Goal: Transaction & Acquisition: Obtain resource

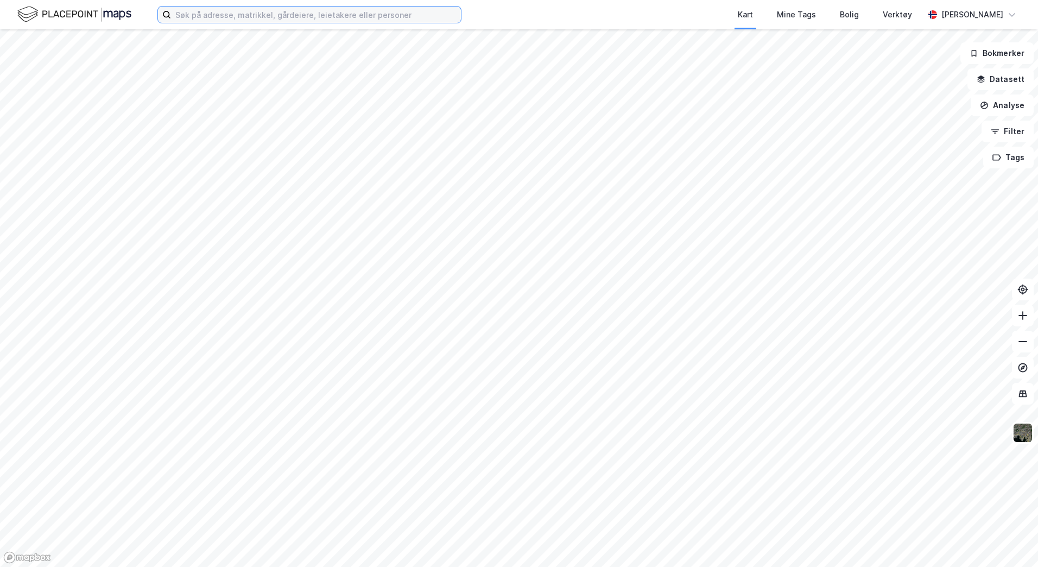
click at [322, 13] on input at bounding box center [316, 15] width 290 height 16
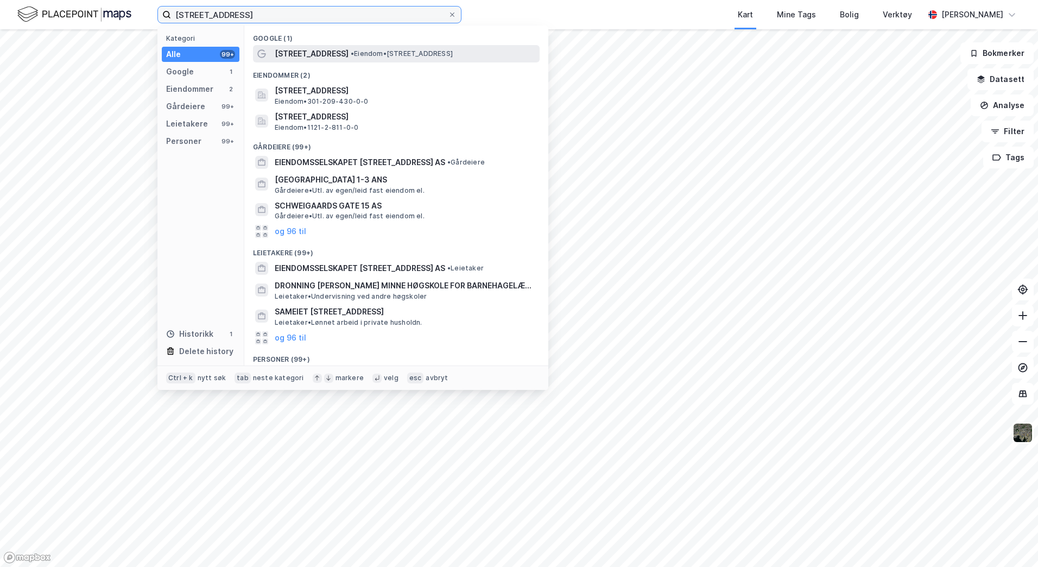
type input "[STREET_ADDRESS]"
click at [338, 55] on span "[STREET_ADDRESS]" at bounding box center [312, 53] width 74 height 13
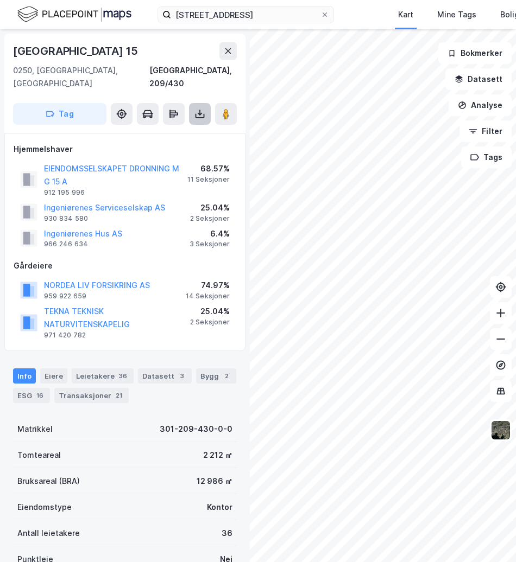
click at [193, 106] on button at bounding box center [200, 114] width 22 height 22
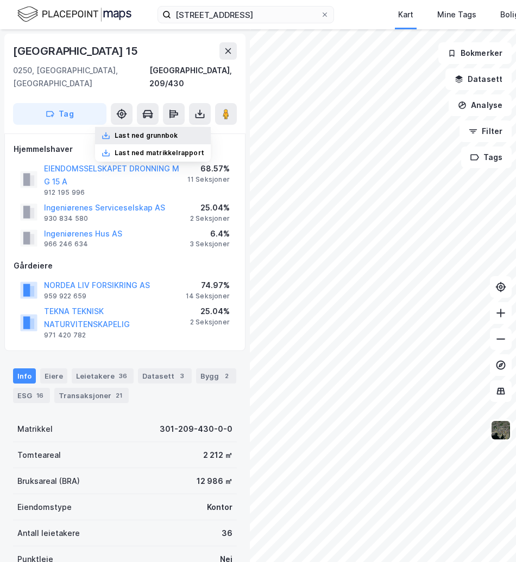
click at [154, 131] on div "Last ned grunnbok" at bounding box center [146, 135] width 63 height 9
click at [52, 369] on div "Eiere" at bounding box center [53, 376] width 27 height 15
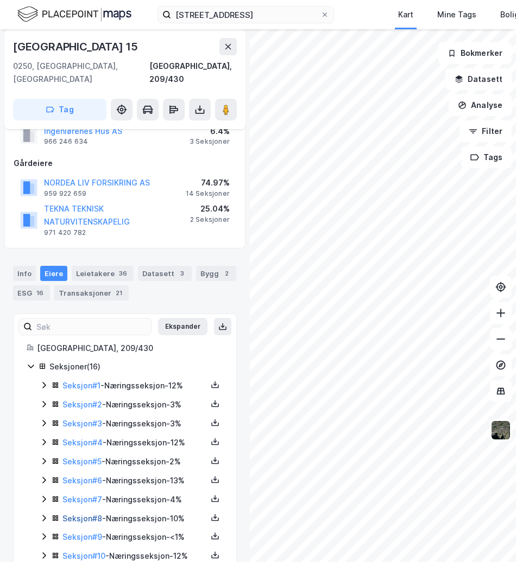
scroll to position [158, 0]
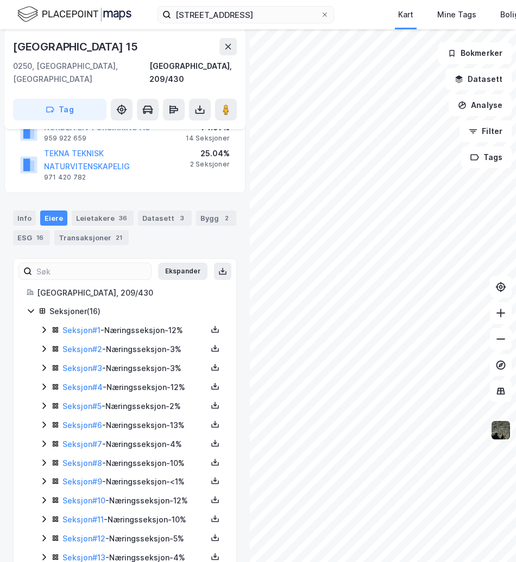
click at [36, 49] on div "[GEOGRAPHIC_DATA] 15" at bounding box center [76, 46] width 127 height 17
click at [211, 325] on icon at bounding box center [215, 329] width 9 height 9
click at [146, 290] on div "Grunnbok" at bounding box center [149, 296] width 36 height 13
click at [211, 344] on icon at bounding box center [215, 348] width 9 height 9
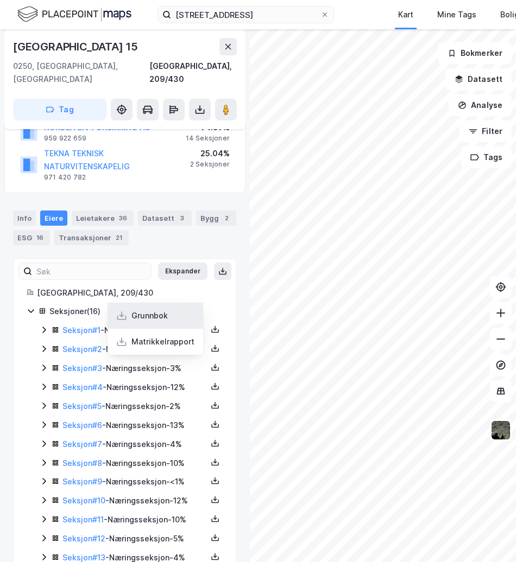
click at [159, 309] on div "Grunnbok" at bounding box center [149, 315] width 36 height 13
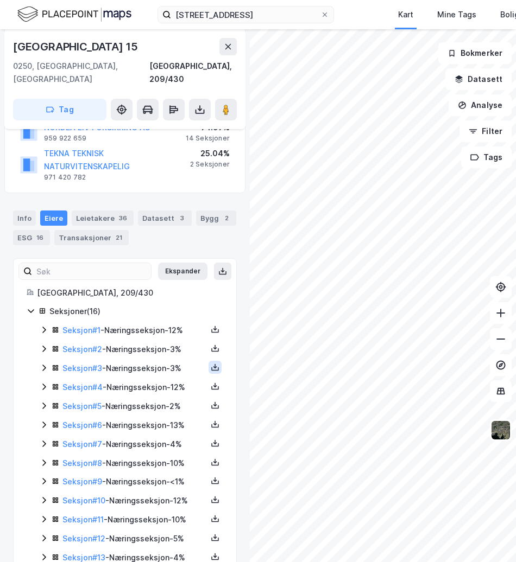
click at [211, 363] on icon at bounding box center [215, 367] width 9 height 9
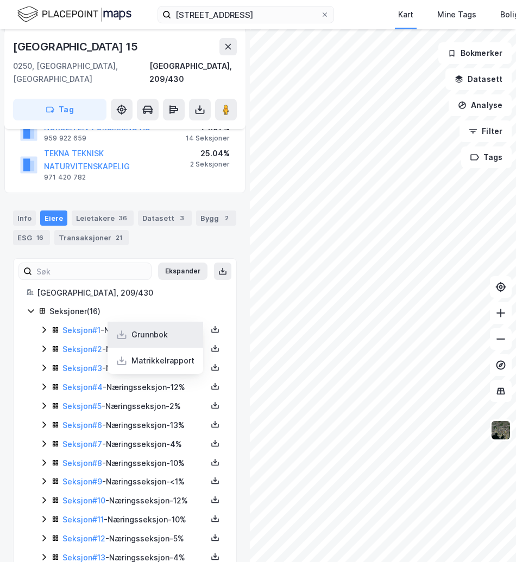
click at [150, 328] on div "Grunnbok" at bounding box center [149, 334] width 36 height 13
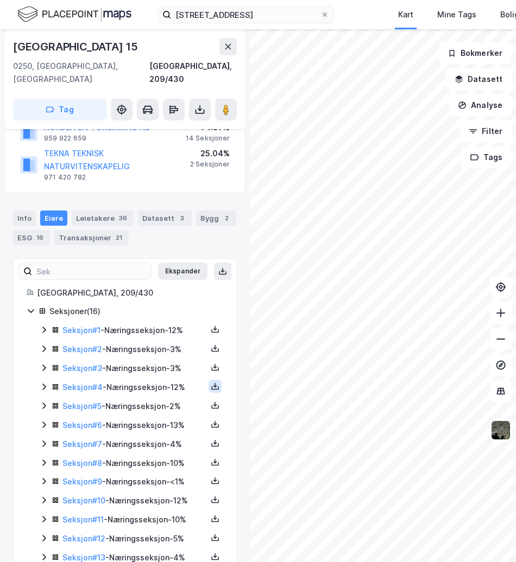
click at [211, 382] on icon at bounding box center [215, 386] width 9 height 9
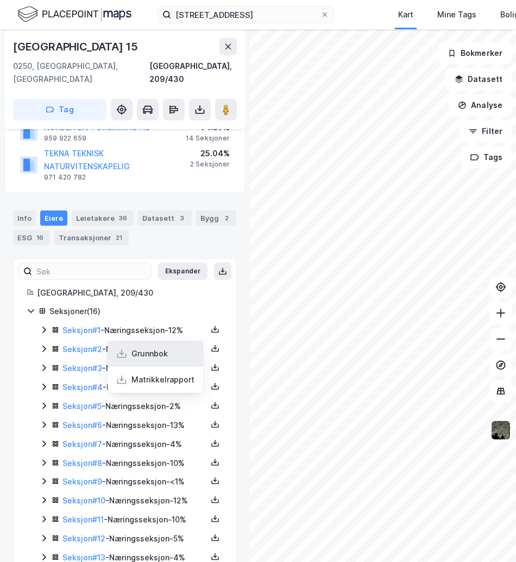
click at [170, 341] on div "Grunnbok" at bounding box center [155, 354] width 96 height 26
